Goal: Information Seeking & Learning: Learn about a topic

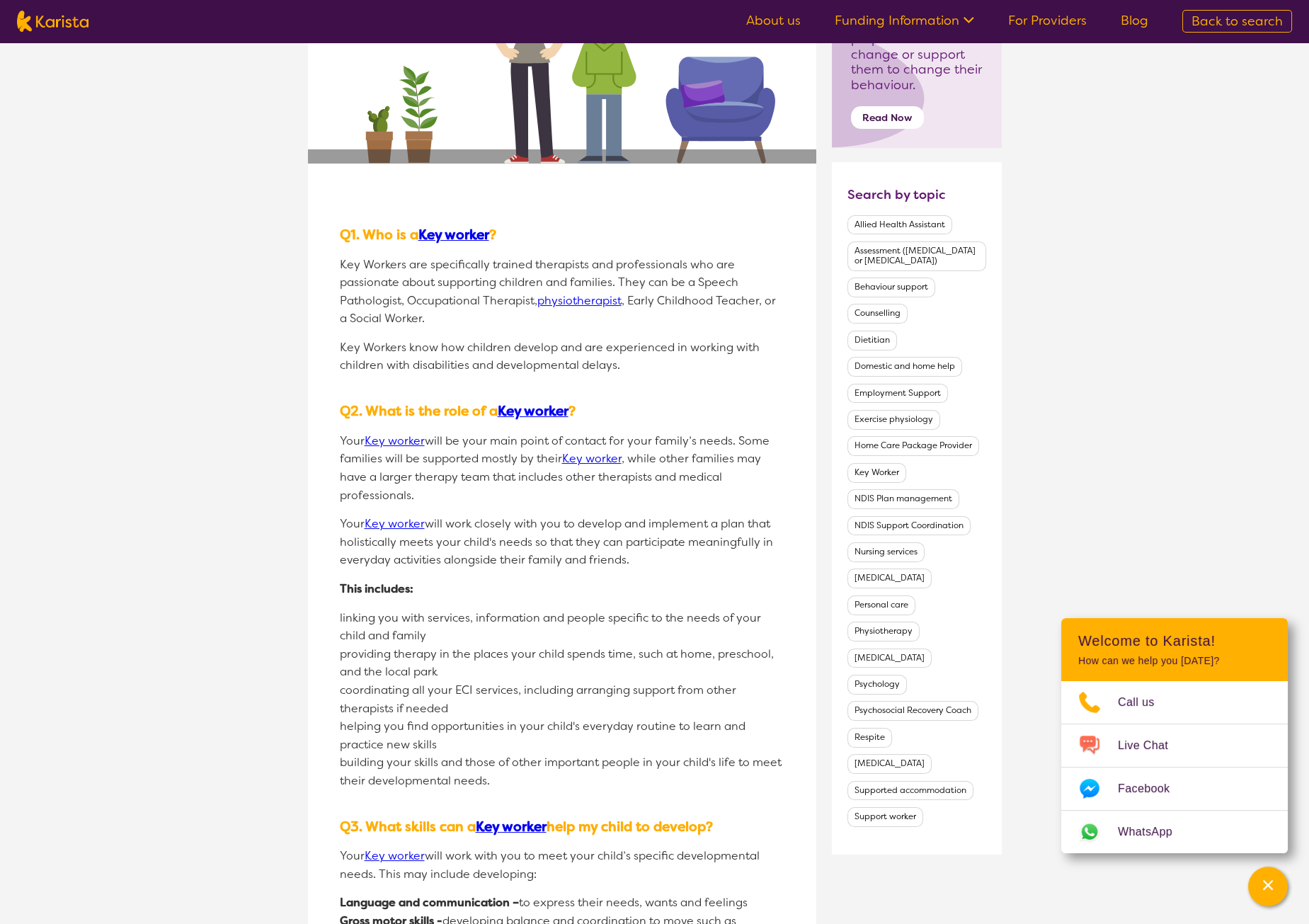
scroll to position [438, 0]
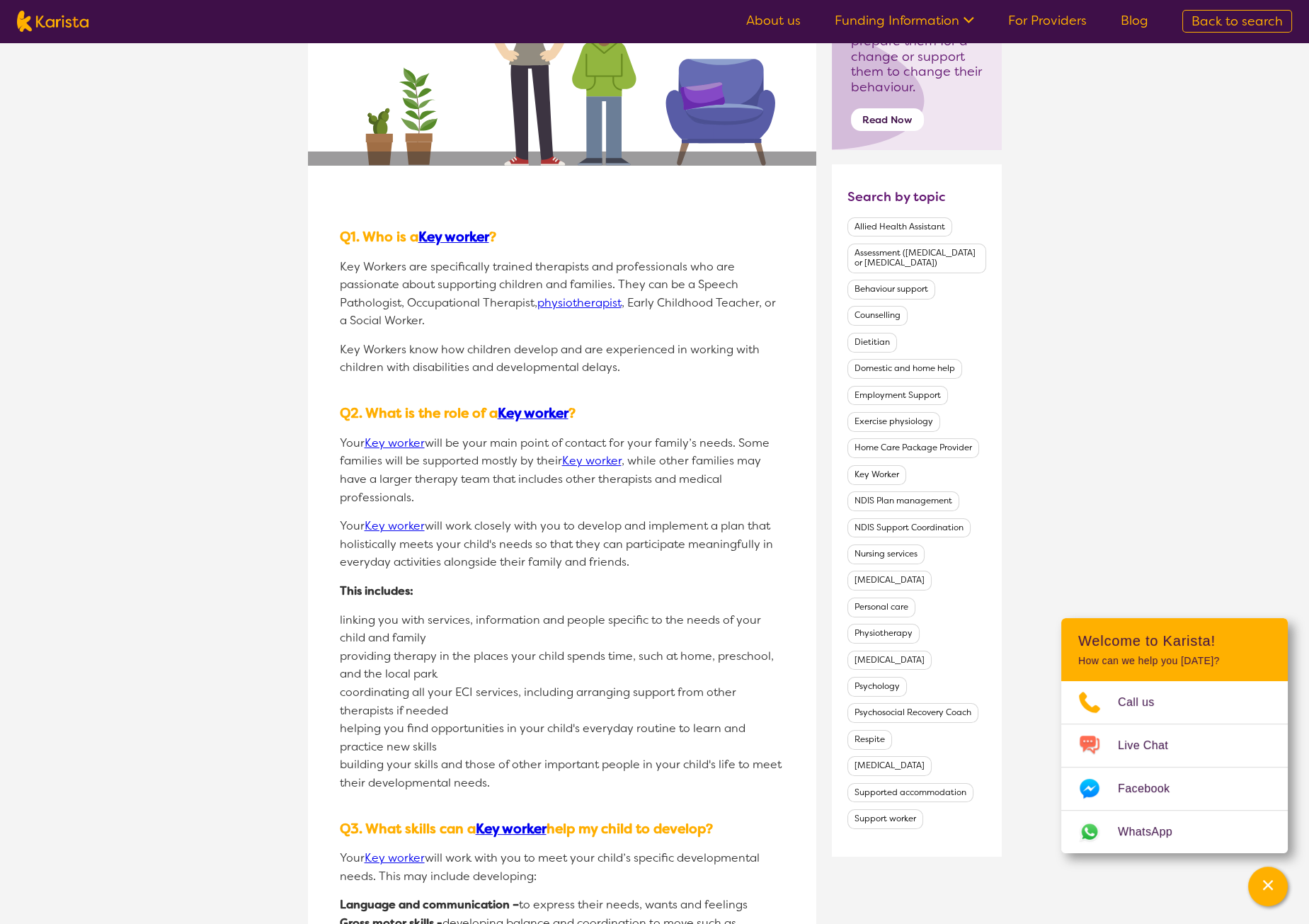
click at [352, 617] on li "linking you with services, information and people specific to the needs of your…" at bounding box center [562, 629] width 445 height 36
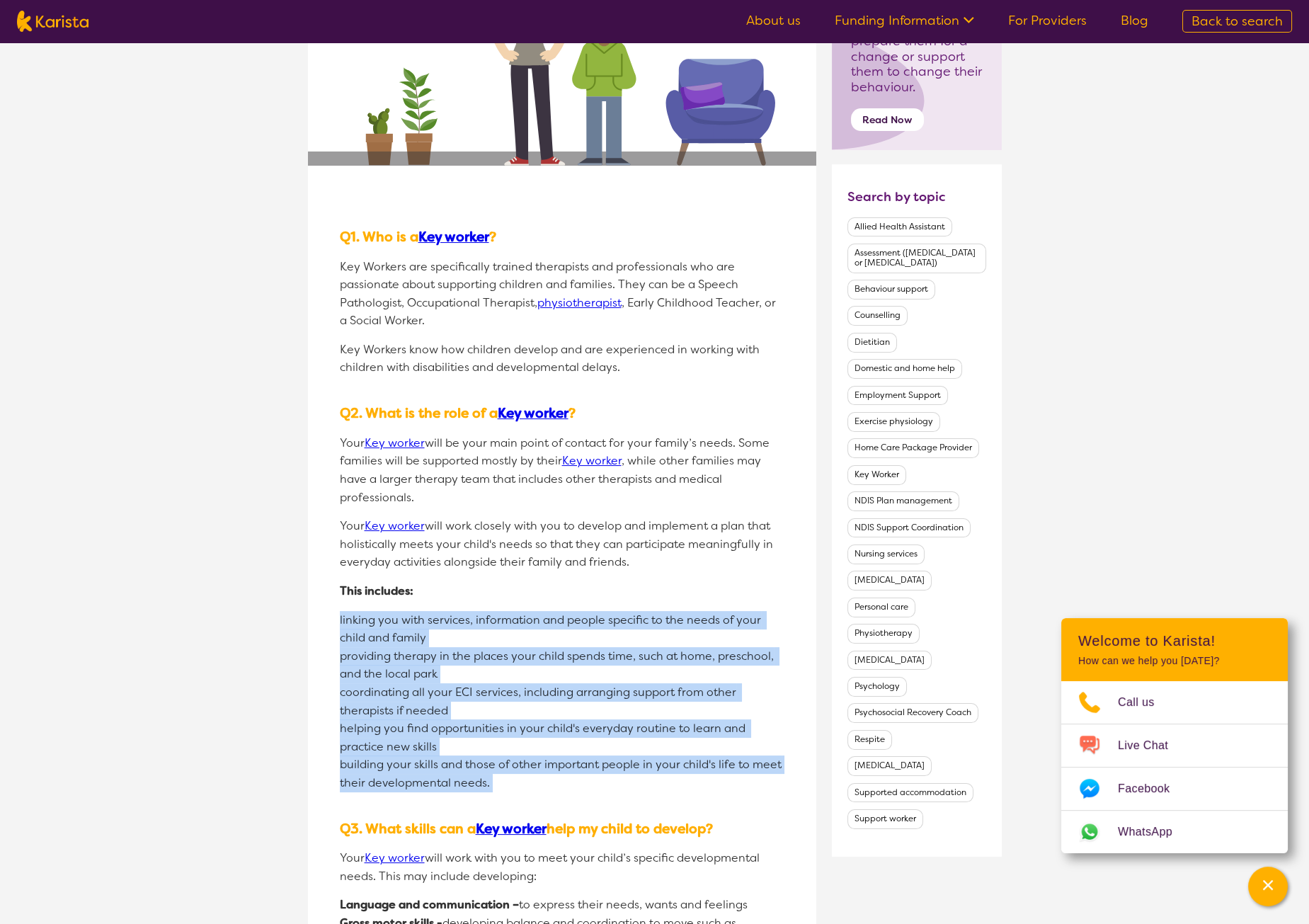
drag, startPoint x: 352, startPoint y: 617, endPoint x: 747, endPoint y: 776, distance: 425.8
click at [747, 776] on ul "linking you with services, information and people specific to the needs of your…" at bounding box center [562, 702] width 445 height 181
copy div "linking you with services, information and people specific to the needs of your…"
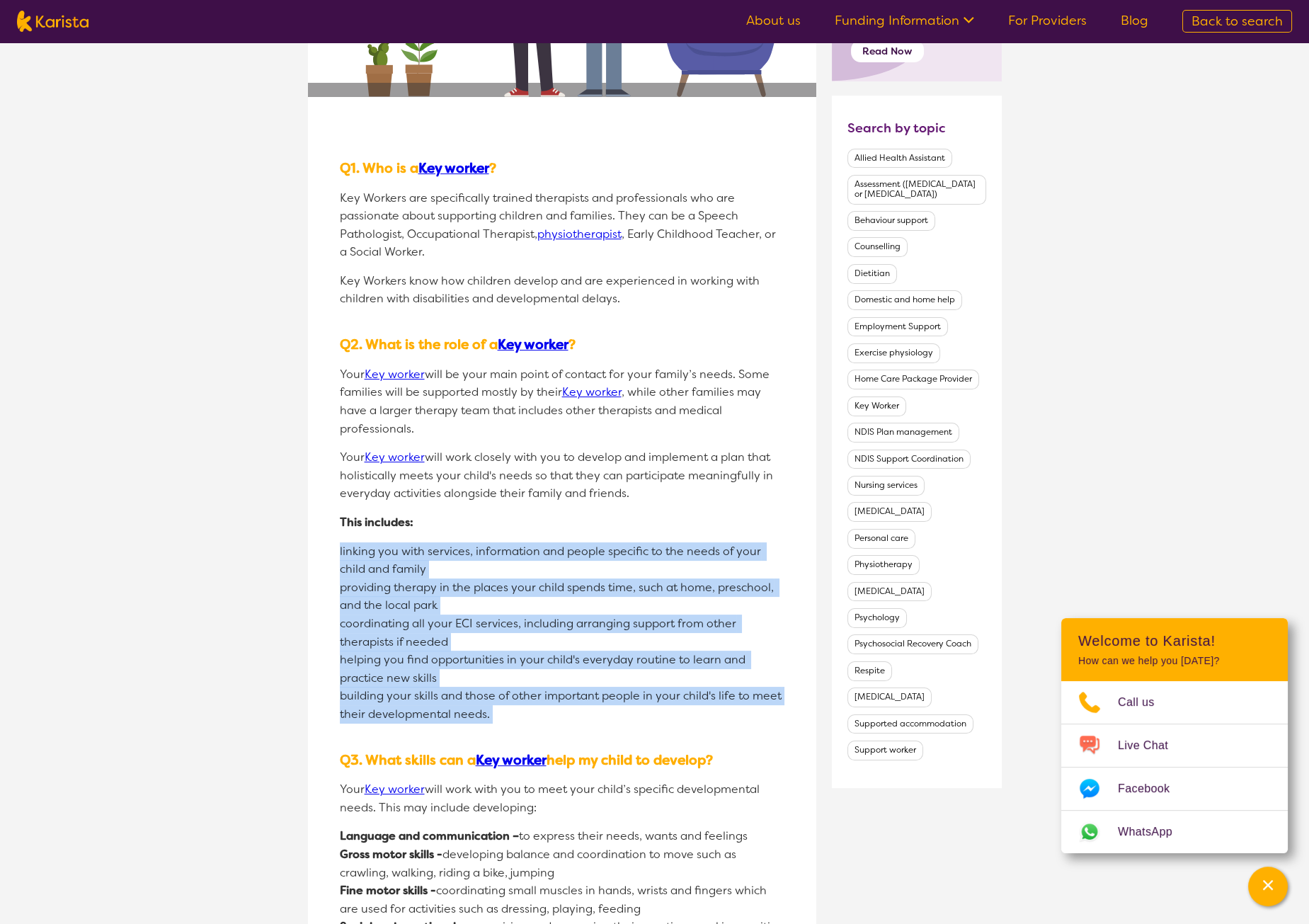
scroll to position [622, 0]
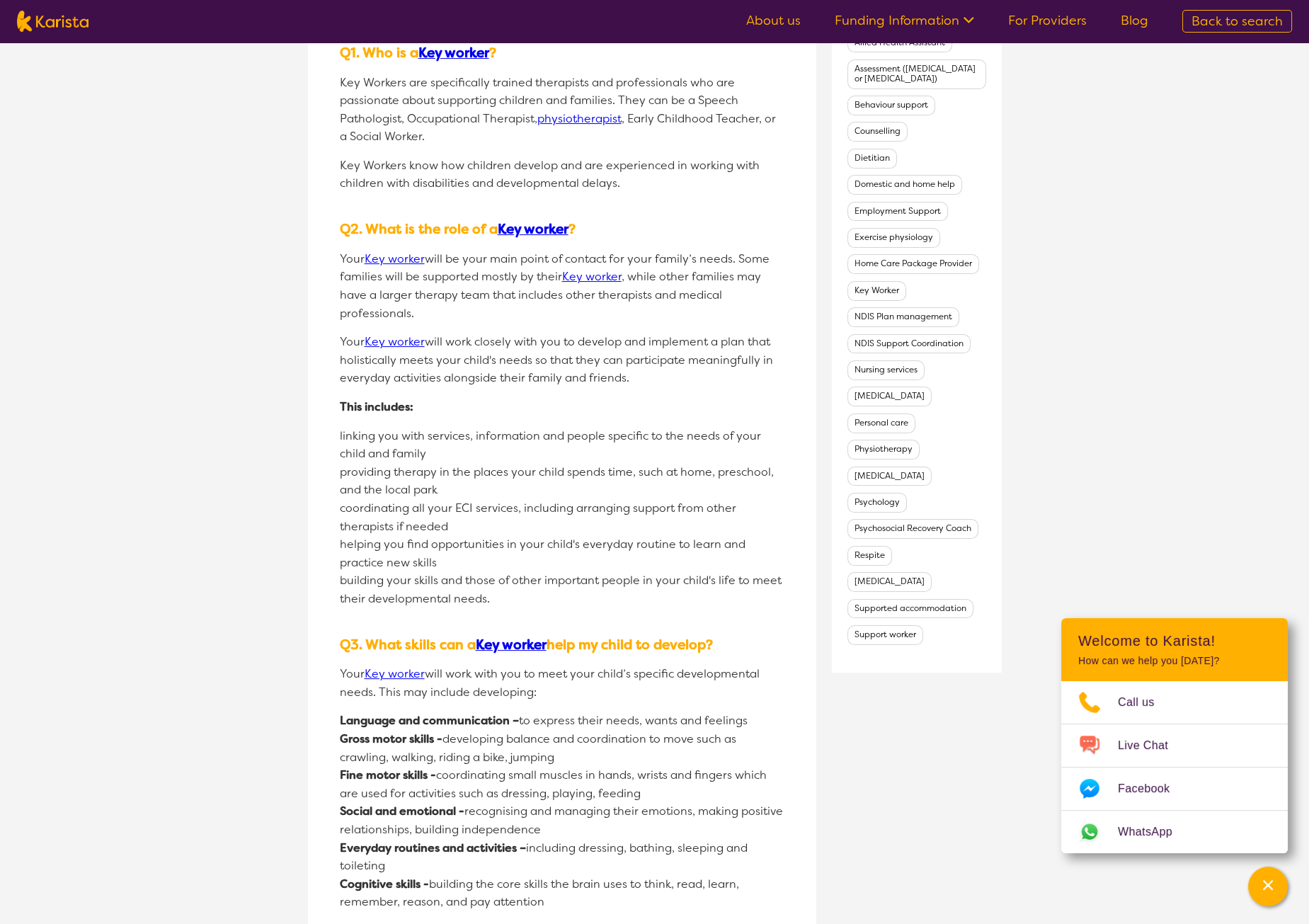
click at [358, 718] on strong "Language and communication –" at bounding box center [430, 720] width 179 height 15
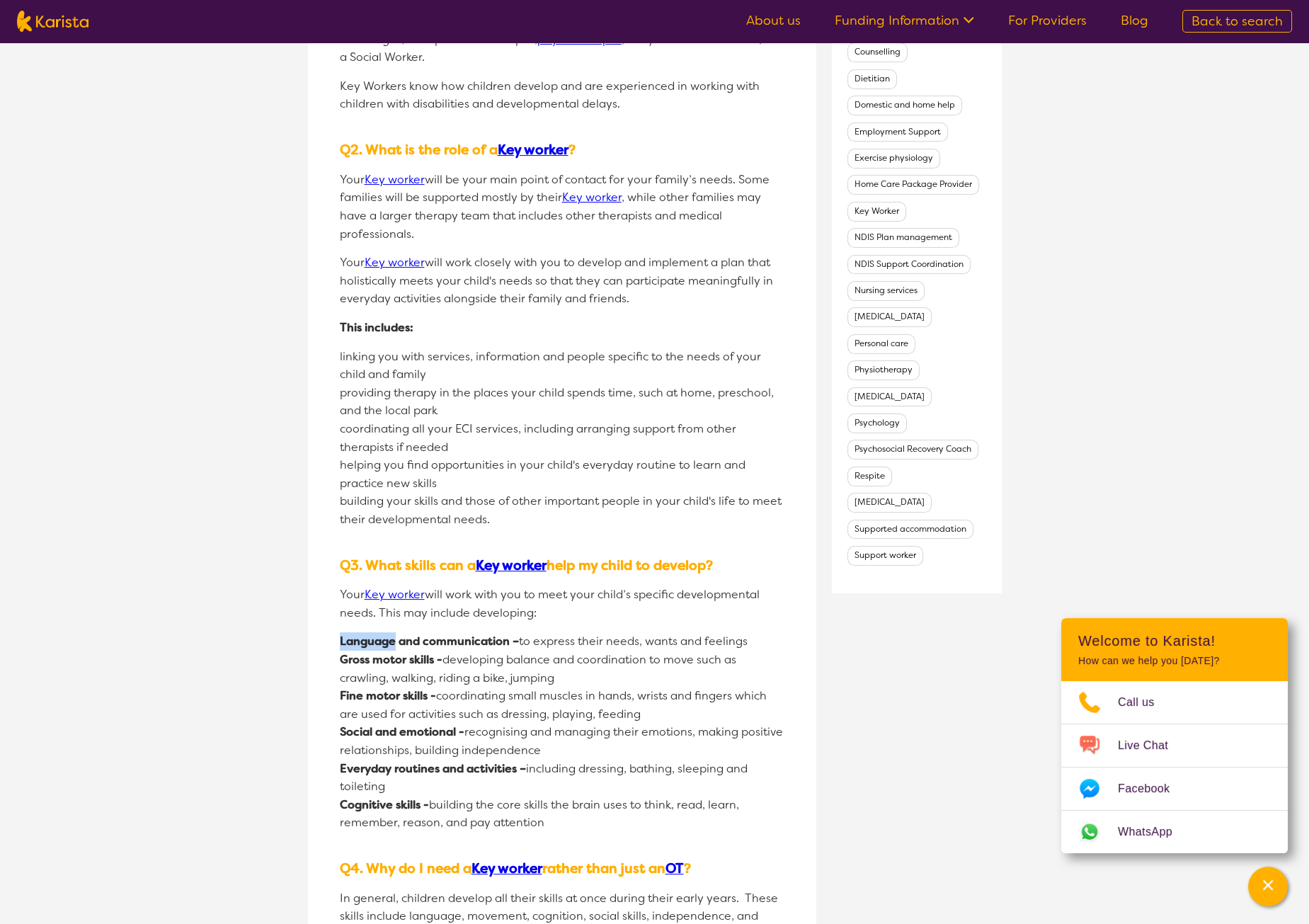
scroll to position [709, 0]
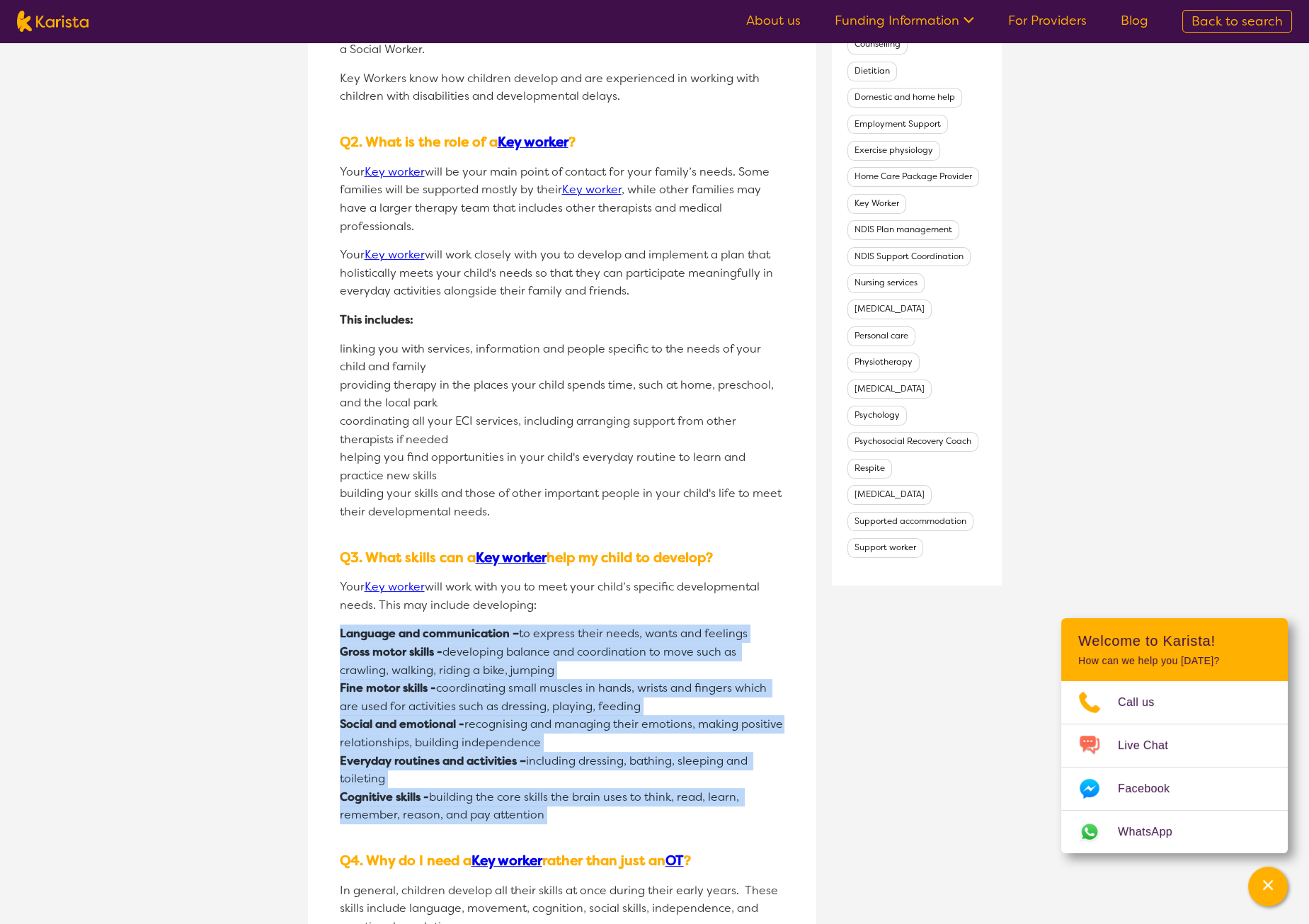
click at [571, 810] on li "Cognitive skills - building the core skills the brain uses to think, read, lear…" at bounding box center [562, 805] width 445 height 36
copy div "Language and communication – to express their needs, wants and feelings Gross m…"
